Goal: Share content: Share content

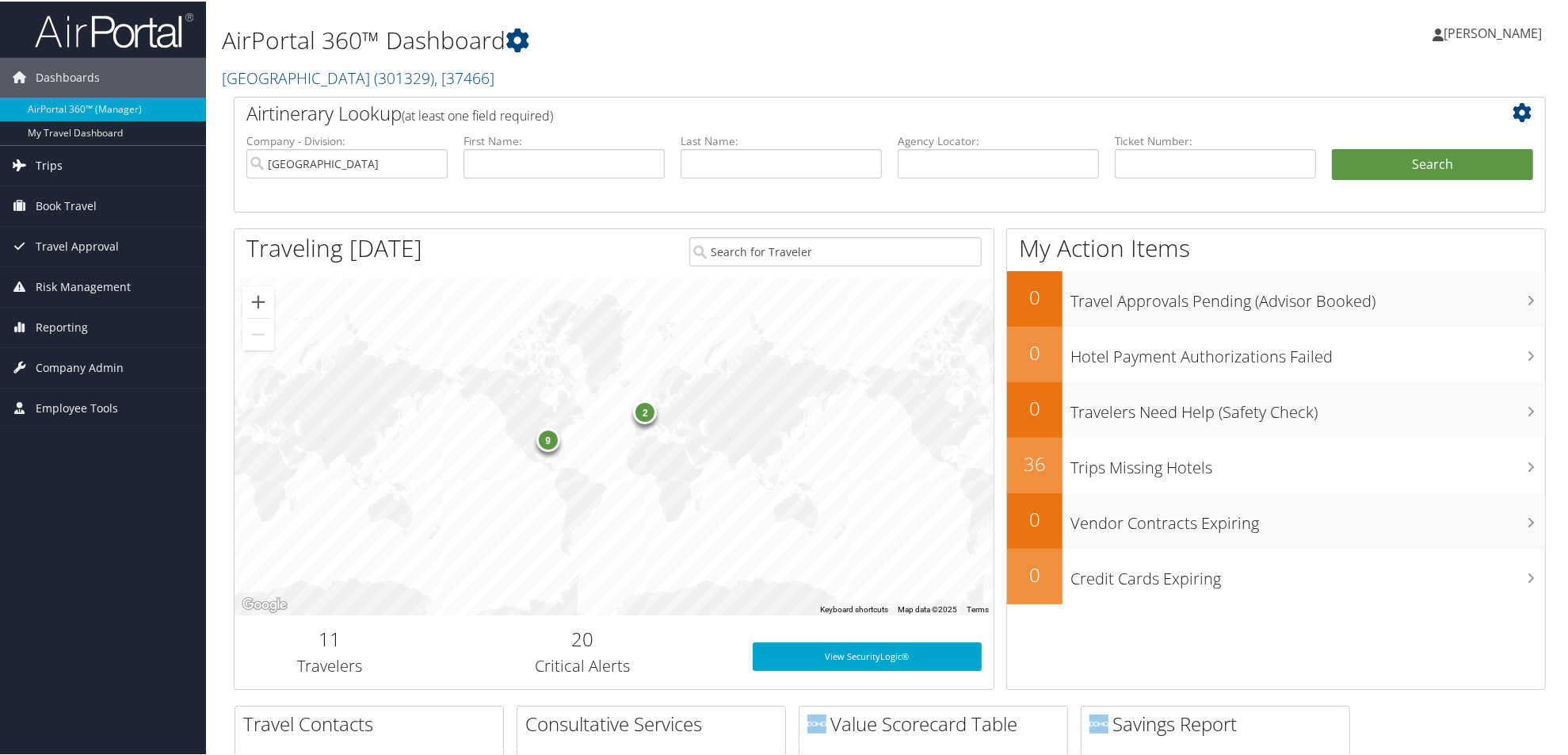
click at [49, 162] on span "Trips" at bounding box center [49, 163] width 27 height 40
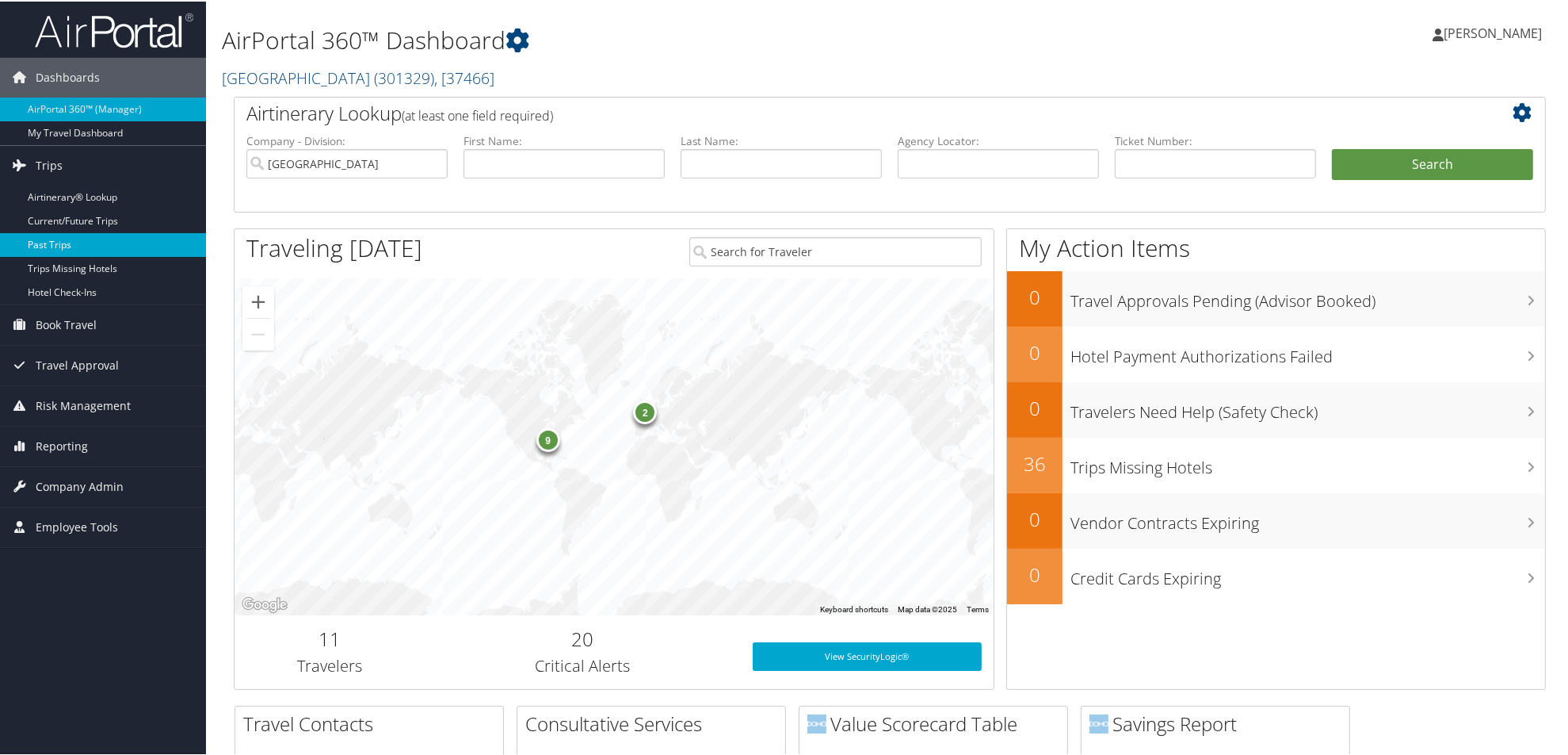
click at [56, 247] on link "Past Trips" at bounding box center [102, 243] width 206 height 24
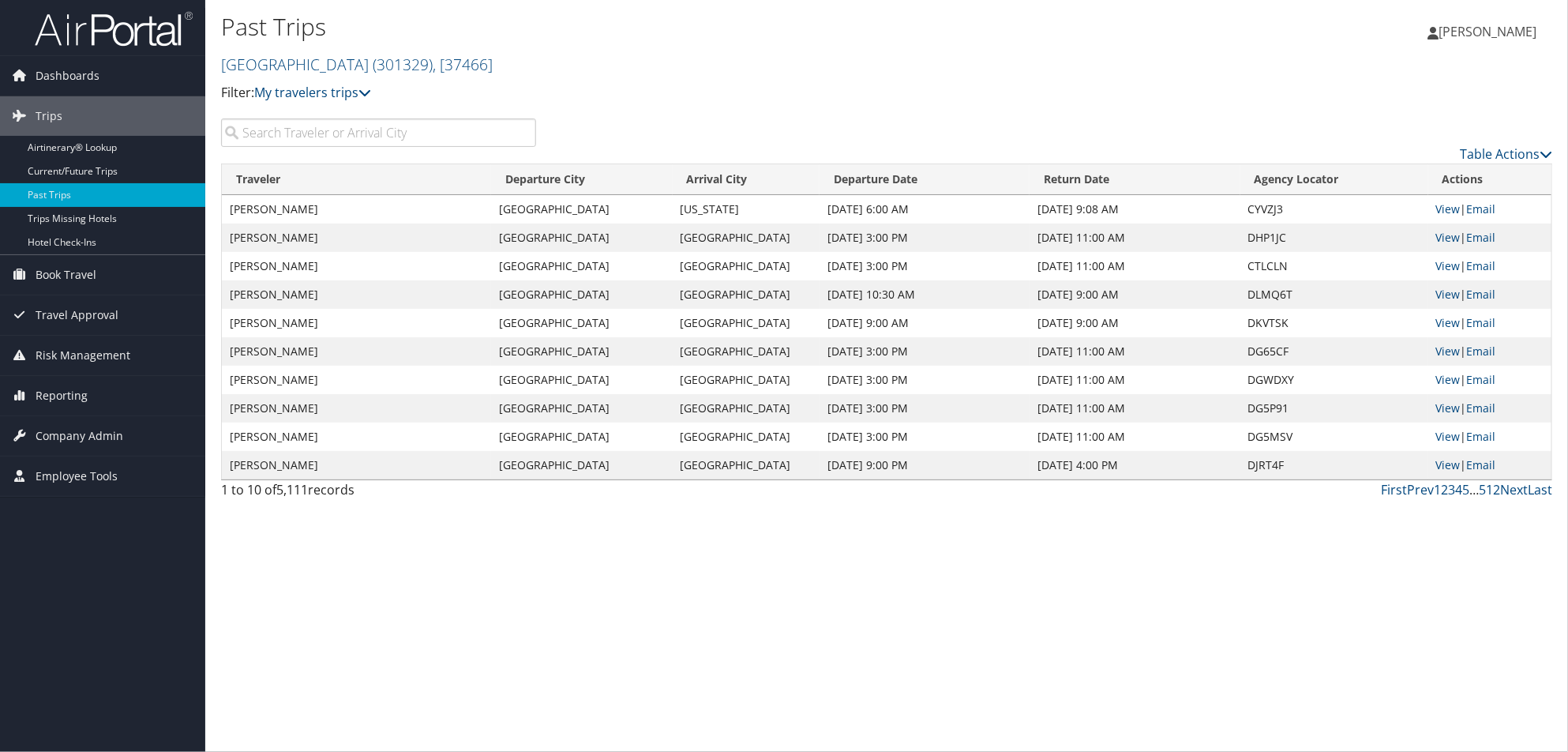
click at [285, 134] on input "search" at bounding box center [379, 132] width 315 height 29
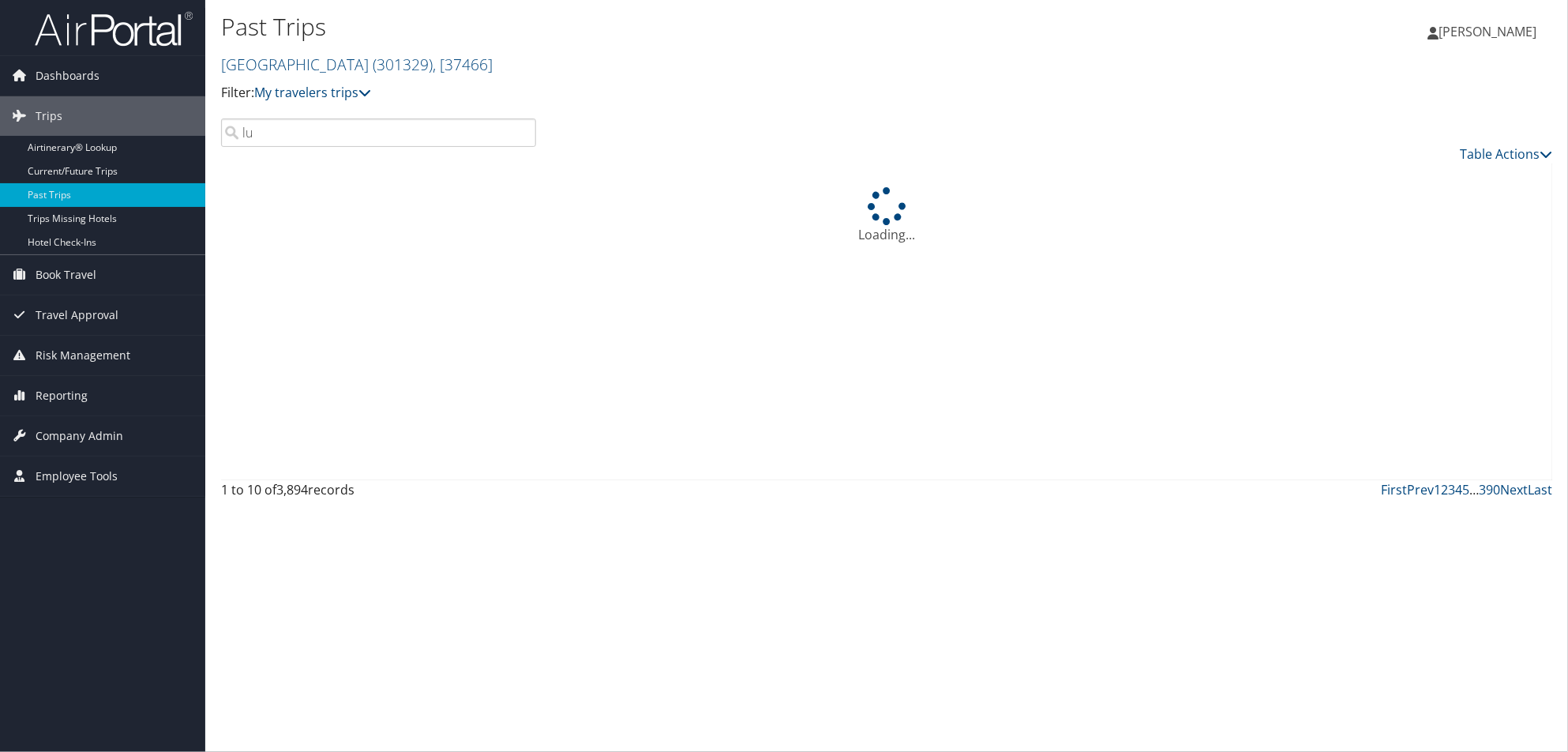
type input "l"
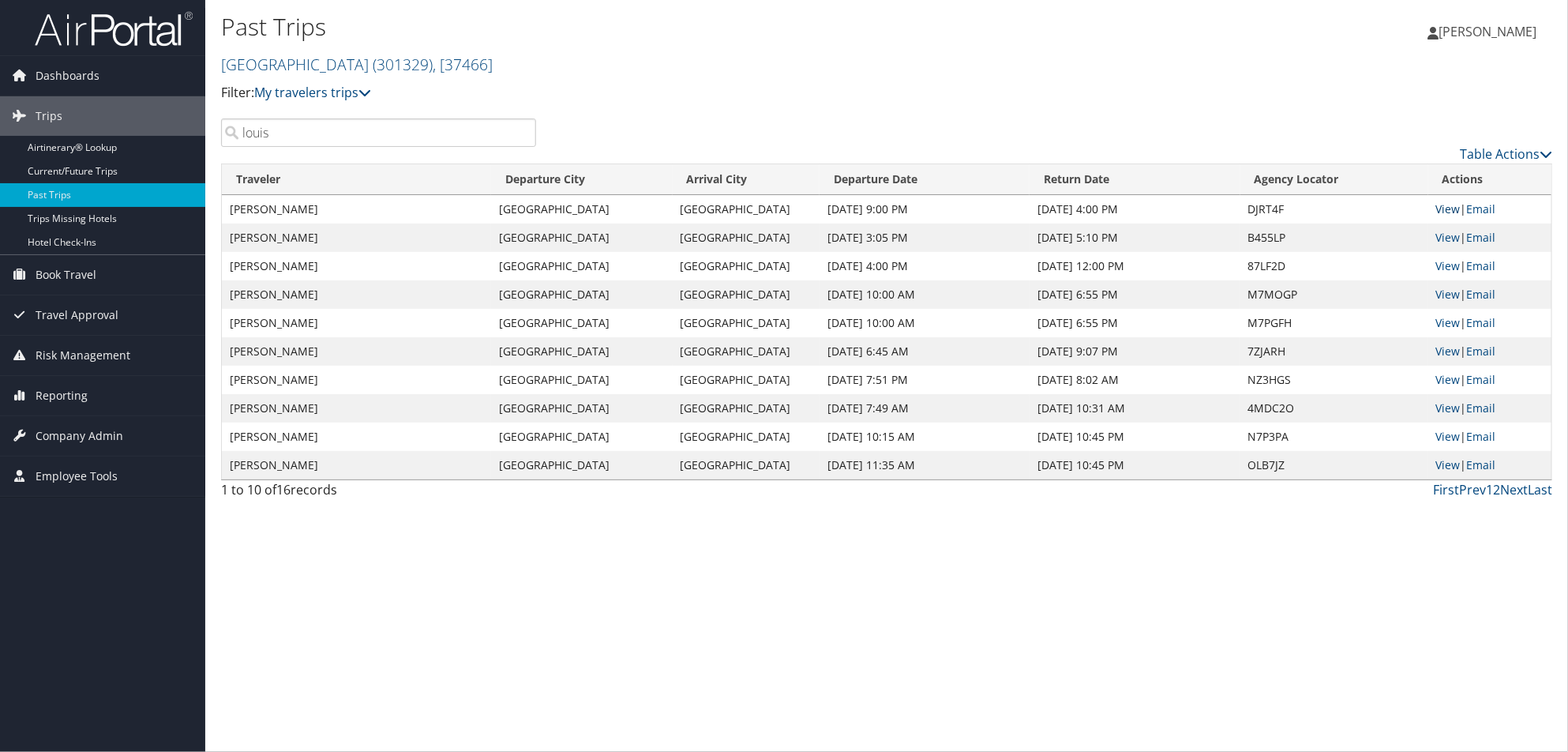
type input "louis"
click at [1450, 212] on link "View" at bounding box center [1447, 209] width 24 height 15
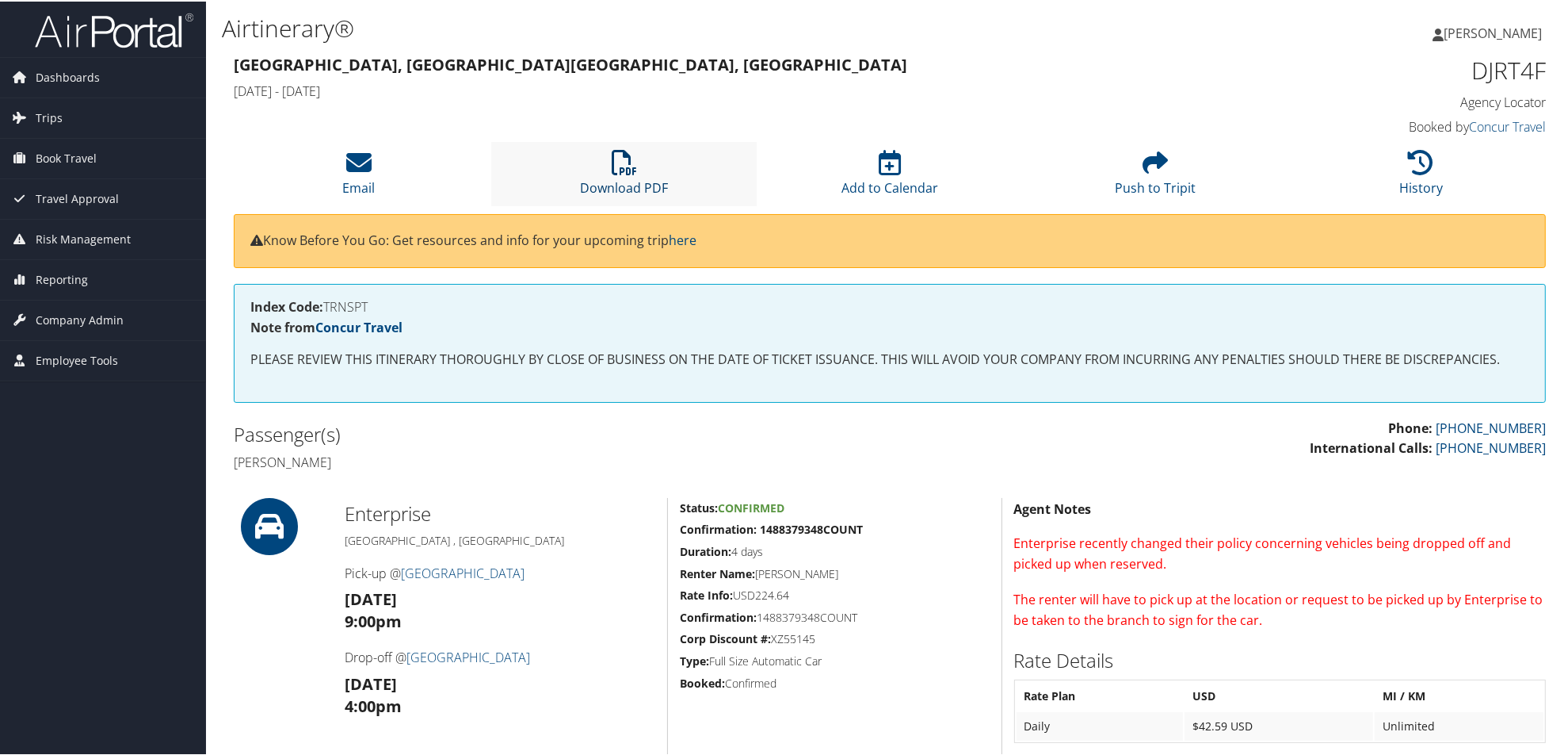
click at [612, 171] on icon at bounding box center [624, 161] width 25 height 25
click at [346, 172] on icon at bounding box center [359, 161] width 25 height 25
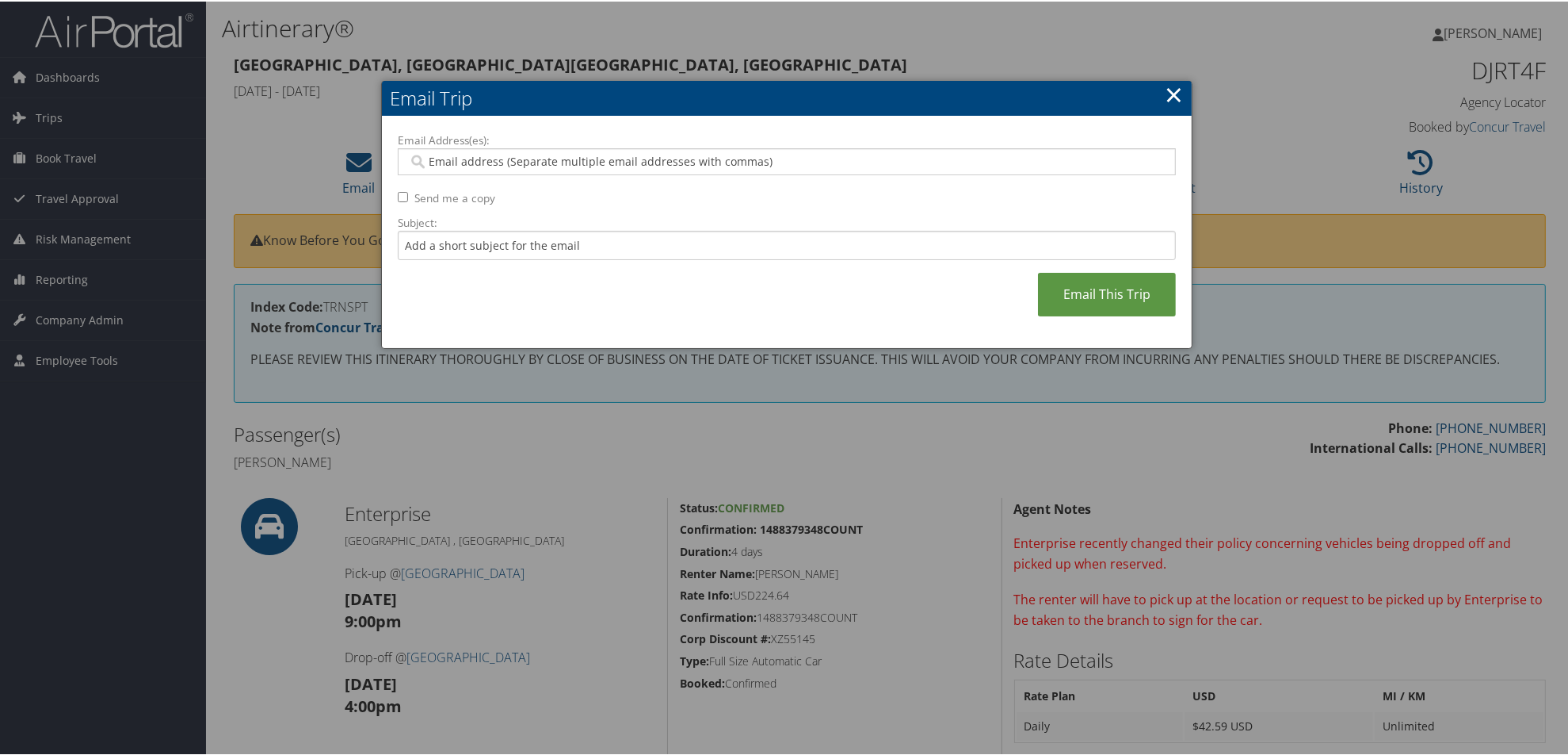
click at [447, 155] on input "Email Address(es):" at bounding box center [786, 160] width 756 height 16
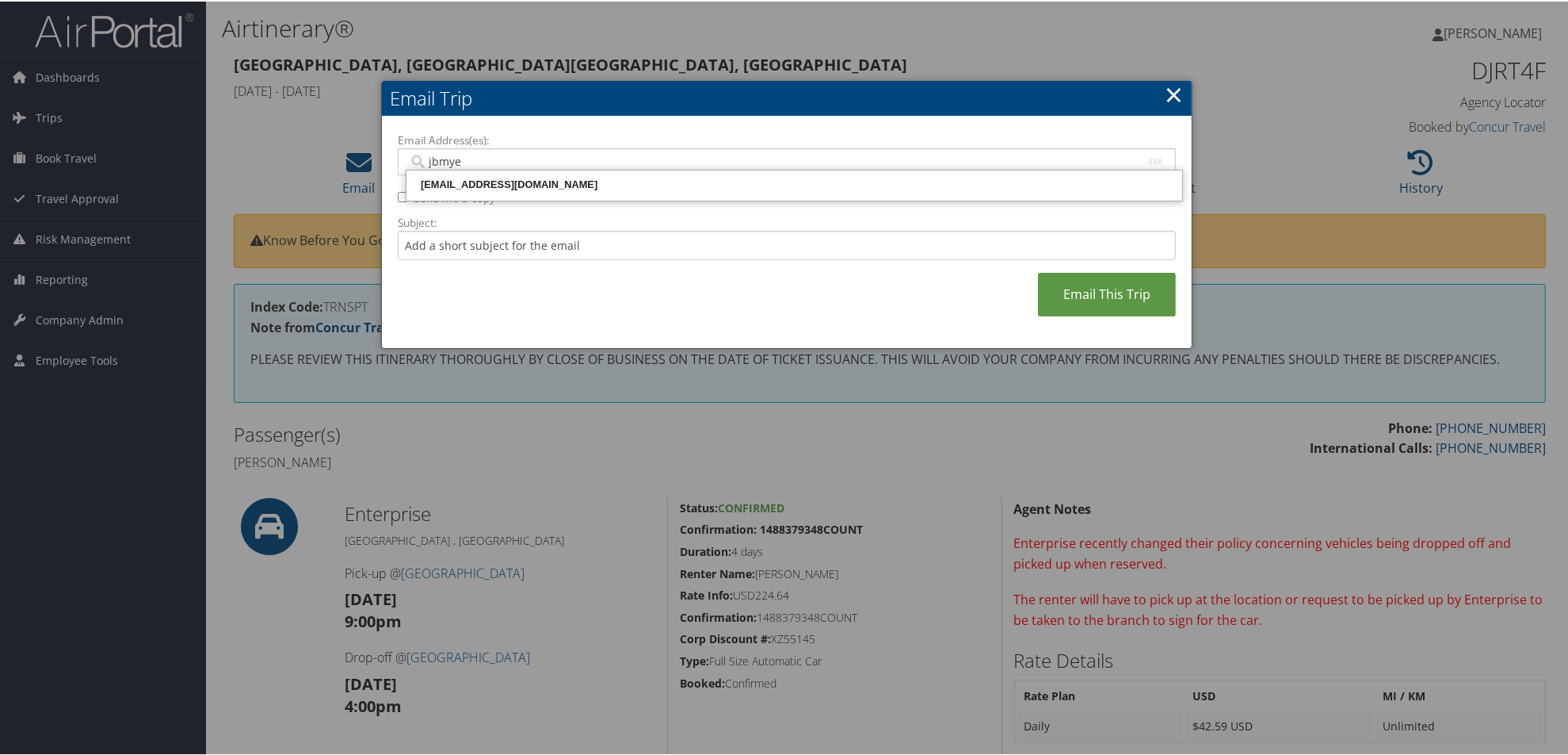
type input "jbmyer"
click at [460, 180] on div "jbmyers@samford.edu" at bounding box center [794, 183] width 771 height 16
type input "jbmyers@samford.edu"
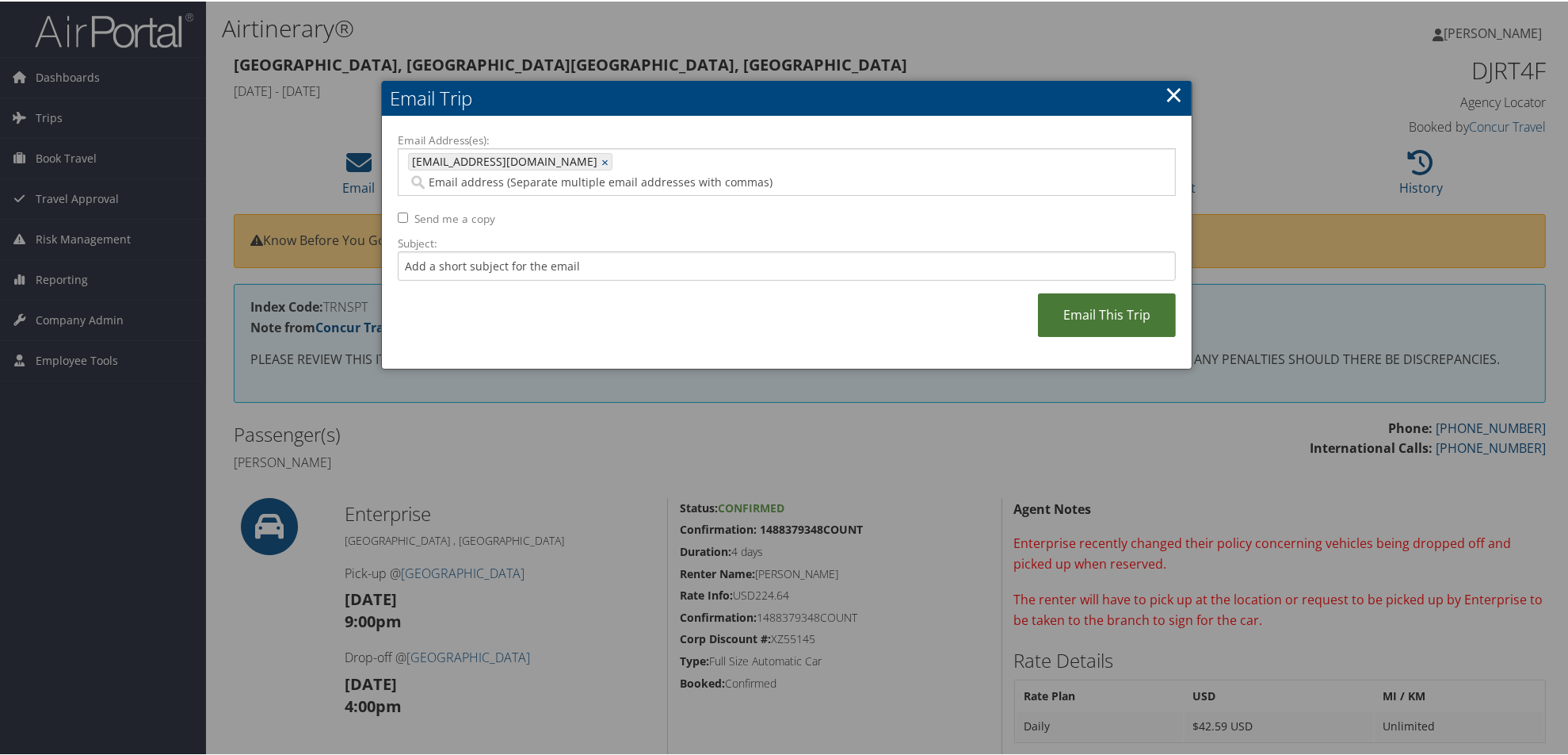
click at [1083, 292] on link "Email This Trip" at bounding box center [1107, 314] width 138 height 44
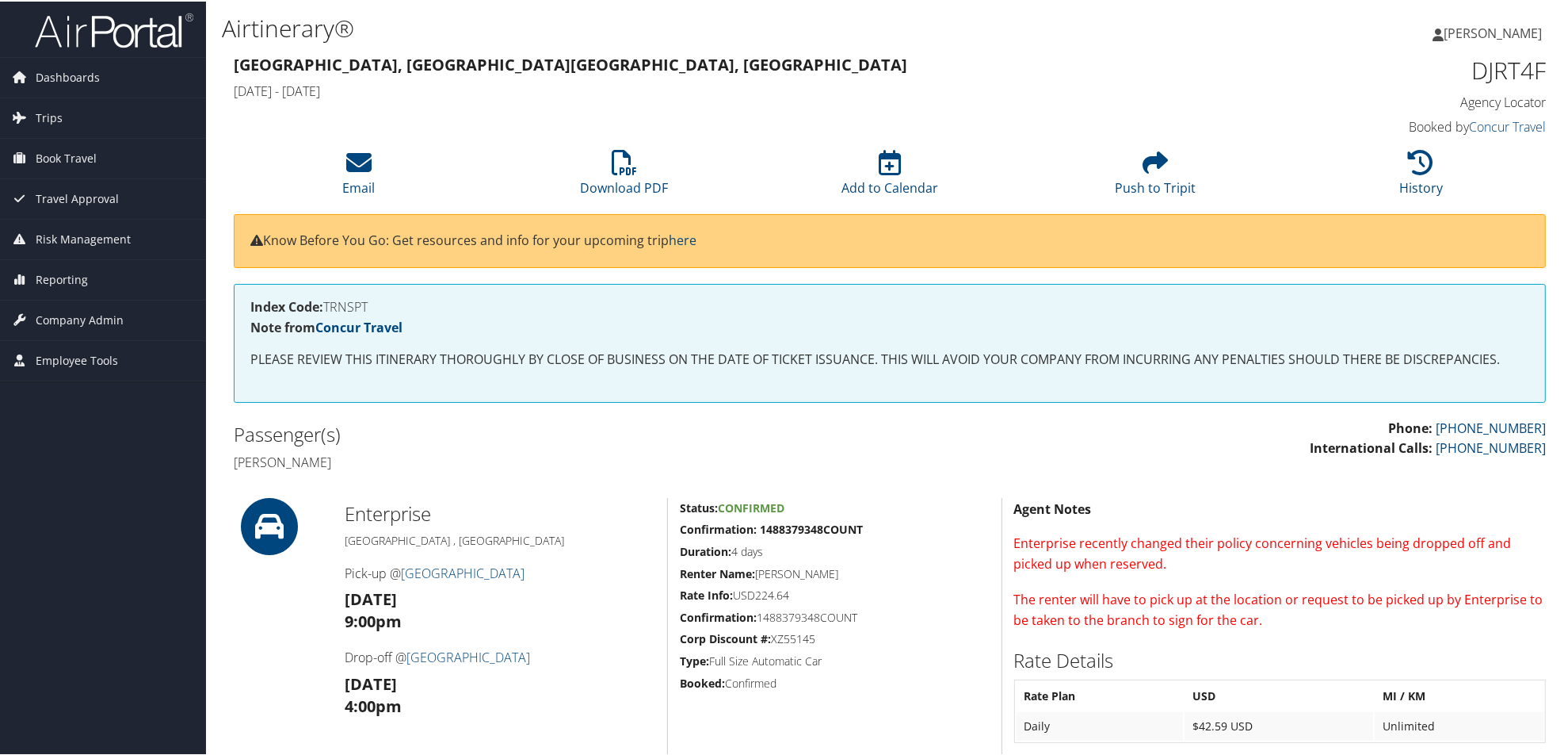
click at [1455, 127] on h4 "Booked by Concur Travel" at bounding box center [1391, 125] width 311 height 18
click at [1480, 123] on link "Concur Travel" at bounding box center [1507, 125] width 77 height 18
